Goal: Transaction & Acquisition: Purchase product/service

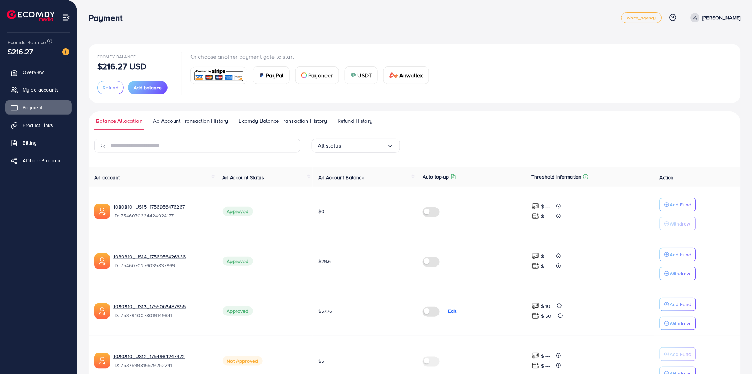
click at [331, 76] on span "Payoneer" at bounding box center [321, 75] width 24 height 8
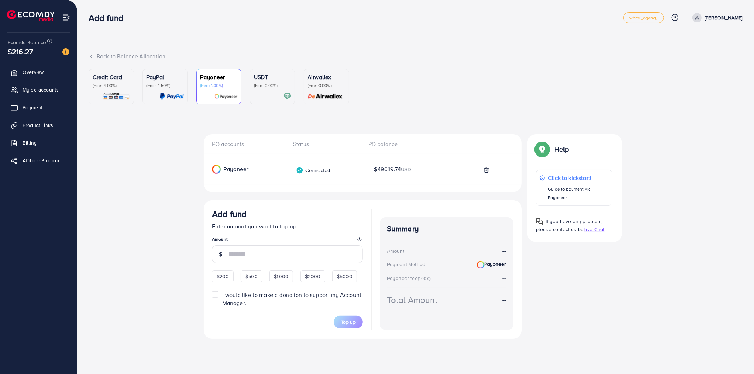
click at [267, 252] on input "number" at bounding box center [295, 254] width 134 height 18
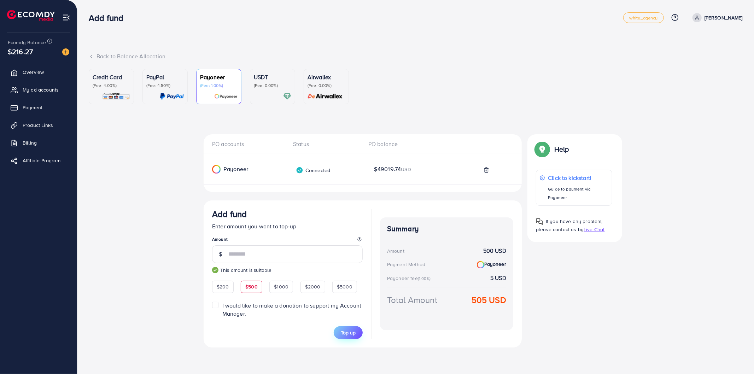
type input "***"
click at [355, 331] on span "Top up" at bounding box center [348, 332] width 15 height 7
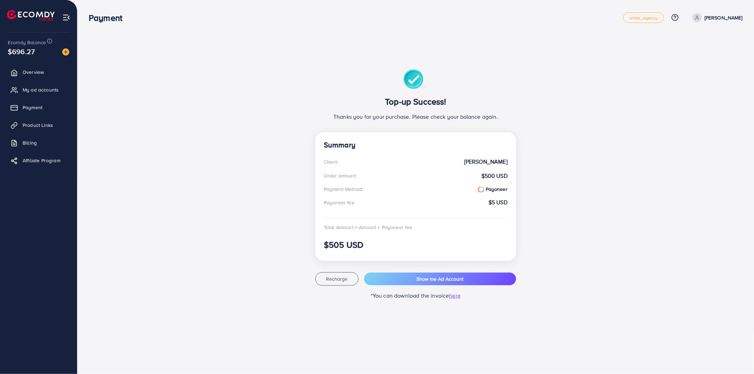
click at [255, 102] on div "Top-up Success! Thanks you for your purchase. Please check your balance again. …" at bounding box center [415, 187] width 509 height 270
click at [39, 87] on span "My ad accounts" at bounding box center [42, 89] width 36 height 7
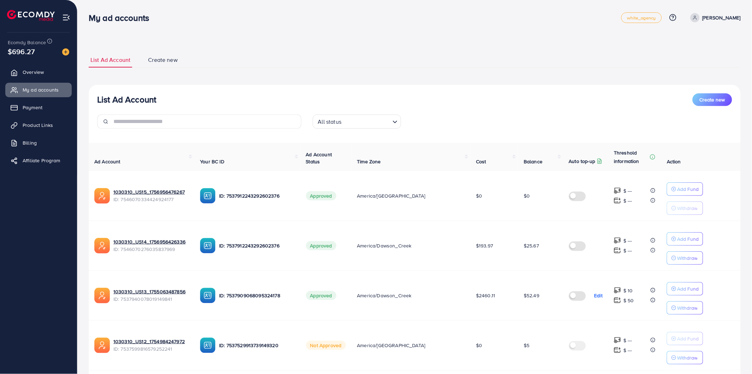
click at [352, 40] on div "List Ad Account Create new List Ad Account Create new All status Loading... Ad …" at bounding box center [414, 360] width 675 height 720
click at [39, 115] on ul "Overview My ad accounts Payment Product Links Billing Affiliate Program" at bounding box center [38, 118] width 77 height 113
click at [41, 111] on link "Payment" at bounding box center [38, 107] width 66 height 14
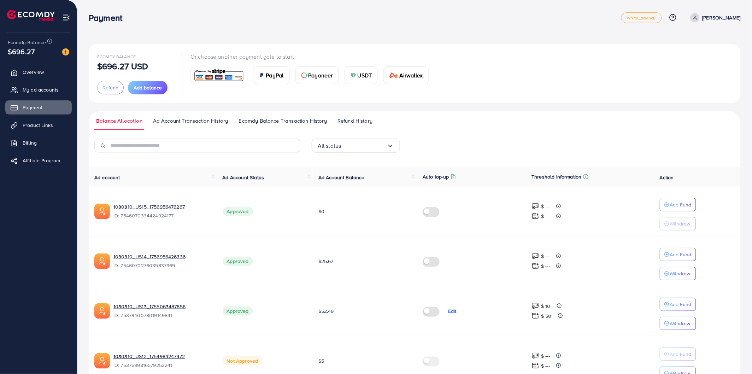
click at [672, 247] on td "Add Fund Withdraw" at bounding box center [697, 261] width 87 height 50
click at [676, 254] on p "Add Fund" at bounding box center [681, 254] width 22 height 8
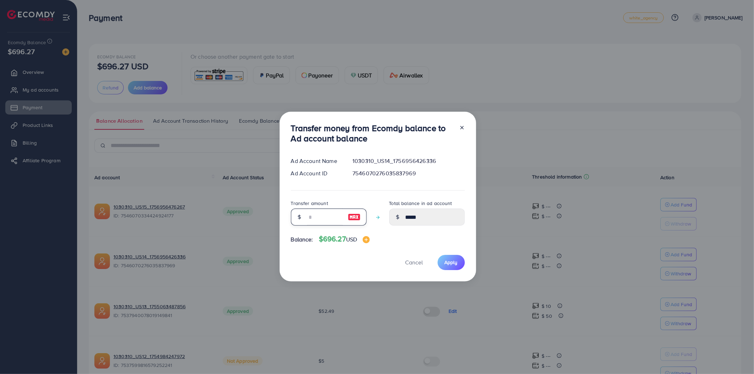
click at [319, 218] on input "number" at bounding box center [324, 217] width 35 height 17
type input "*"
type input "*****"
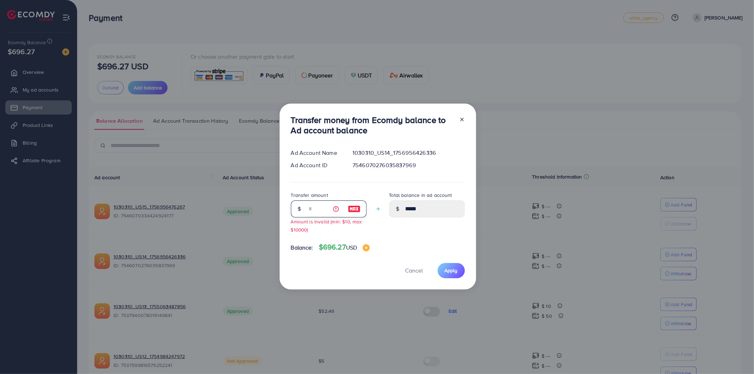
type input "**"
type input "*****"
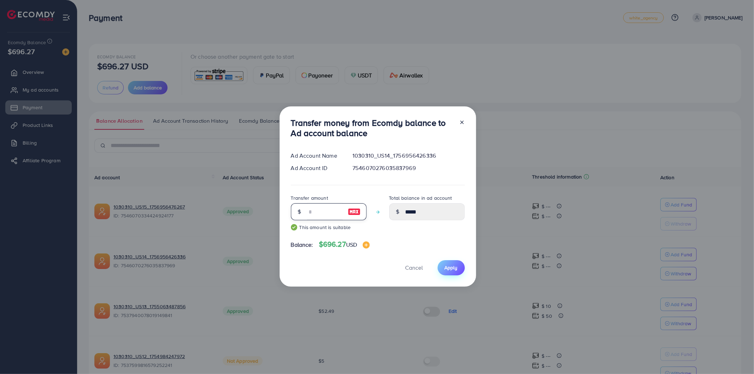
type input "**"
click at [450, 270] on span "Apply" at bounding box center [451, 267] width 13 height 7
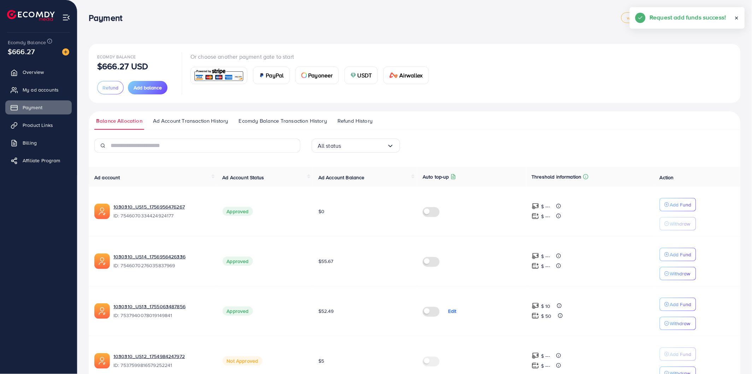
click at [525, 58] on div "Ecomdy Balance $666.27 USD Refund Add balance Or choose another payment gate to…" at bounding box center [414, 73] width 635 height 42
click at [151, 83] on button "Add balance" at bounding box center [148, 87] width 40 height 13
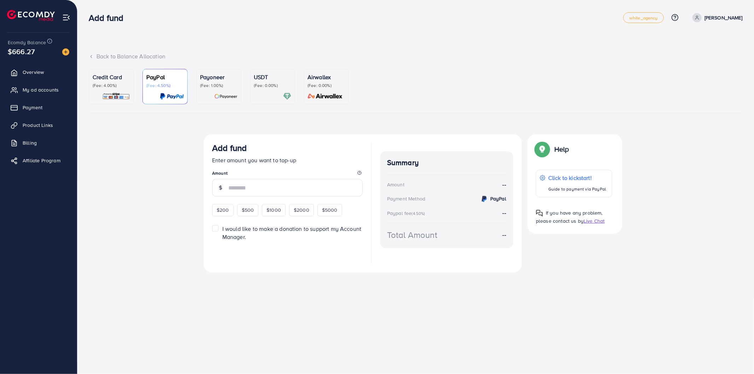
click at [216, 80] on p "Payoneer" at bounding box center [218, 77] width 37 height 8
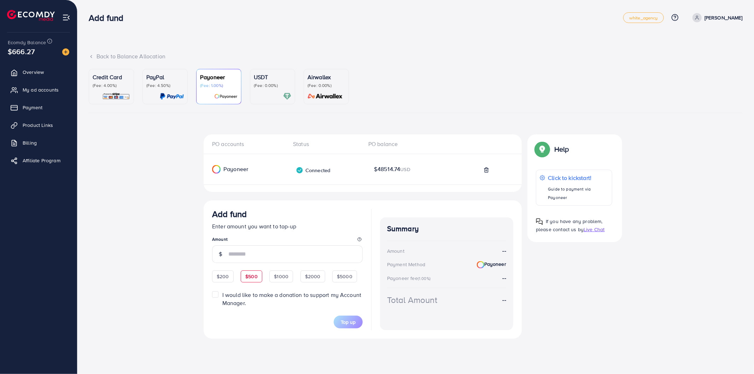
click at [247, 275] on span "$500" at bounding box center [251, 276] width 12 height 7
type input "***"
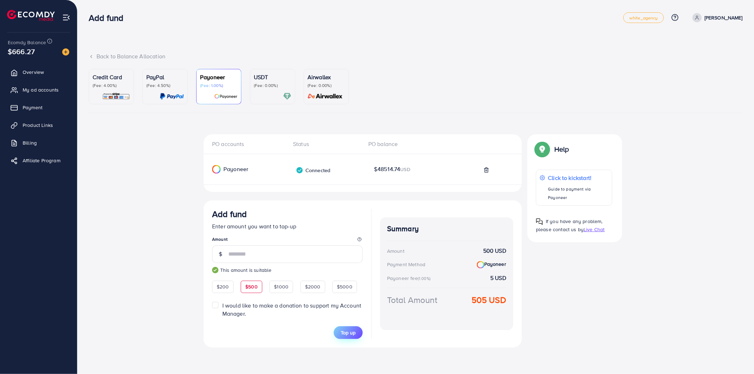
click at [355, 334] on span "Top up" at bounding box center [348, 332] width 15 height 7
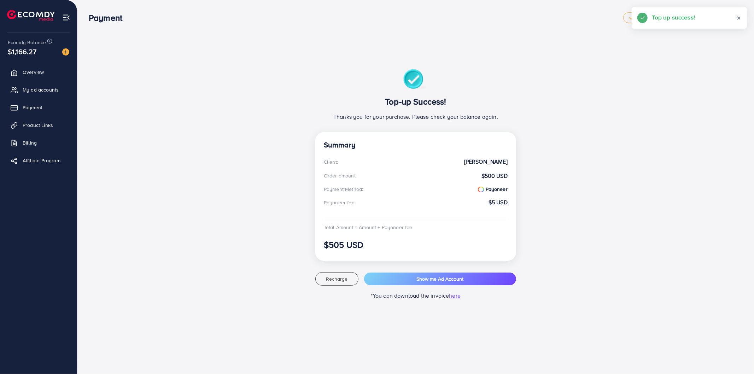
click at [204, 103] on div "Top-up Success! Thanks you for your purchase. Please check your balance again. …" at bounding box center [415, 187] width 509 height 270
click at [27, 109] on span "Payment" at bounding box center [34, 107] width 20 height 7
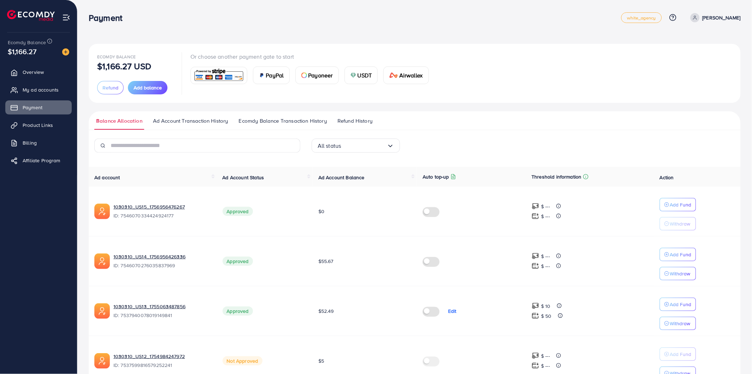
click at [237, 13] on div "Payment" at bounding box center [355, 18] width 533 height 10
click at [240, 27] on div "Payment white_agency Help Center Contact Support Plans and Pricing Term and pol…" at bounding box center [415, 18] width 652 height 20
click at [193, 11] on div "Payment white_agency Help Center Contact Support Plans and Pricing Term and pol…" at bounding box center [415, 18] width 652 height 20
click at [143, 31] on div "Ecomdy Balance $1,166.27 USD Refund Add balance Or choose another payment gate …" at bounding box center [414, 360] width 675 height 721
click at [459, 111] on div "Ecomdy Balance $1,166.27 USD Refund Add balance Or choose another payment gate …" at bounding box center [415, 376] width 652 height 665
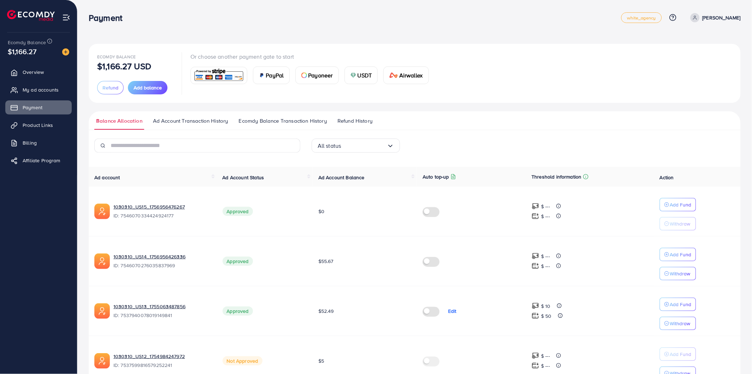
click at [292, 28] on nav "Payment white_agency Help Center Contact Support Plans and Pricing Term and pol…" at bounding box center [415, 17] width 652 height 25
click at [292, 33] on div "Ecomdy Balance $1,166.27 USD Refund Add balance Or choose another payment gate …" at bounding box center [414, 360] width 675 height 721
click at [188, 23] on div "Payment white_agency Help Center Contact Support Plans and Pricing Term and pol…" at bounding box center [415, 18] width 652 height 20
drag, startPoint x: 149, startPoint y: 35, endPoint x: 74, endPoint y: 24, distance: 76.1
click at [149, 34] on div "Ecomdy Balance $1,166.27 USD Refund Add balance Or choose another payment gate …" at bounding box center [414, 360] width 675 height 721
